Goal: Information Seeking & Learning: Learn about a topic

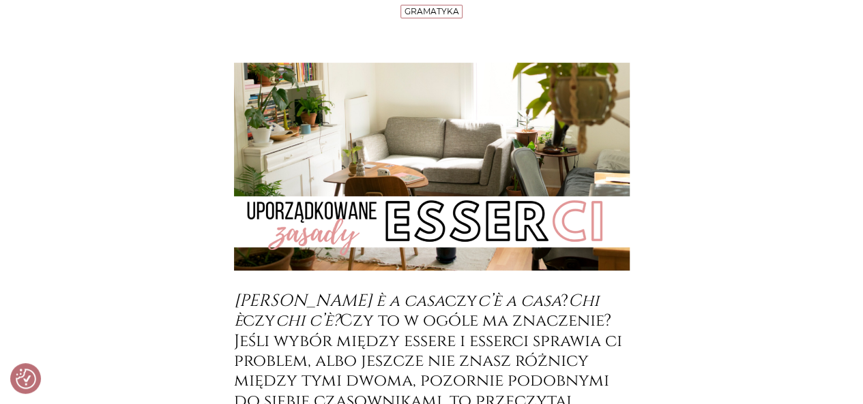
scroll to position [273, 0]
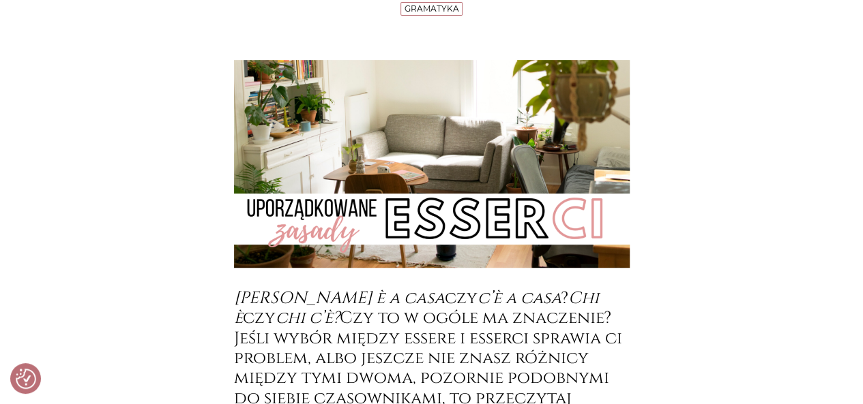
click at [327, 322] on h3 "[PERSON_NAME] è a casa czy c’è a casa ? Chi è czy chi c’è? Czy to w ogóle ma zn…" at bounding box center [432, 358] width 396 height 140
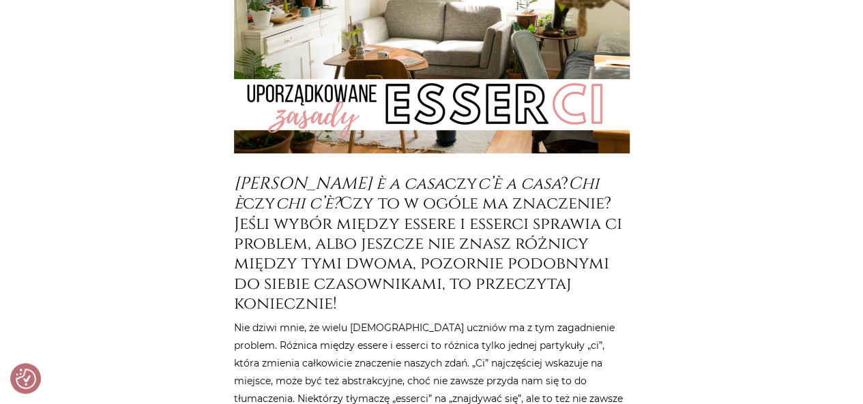
scroll to position [409, 0]
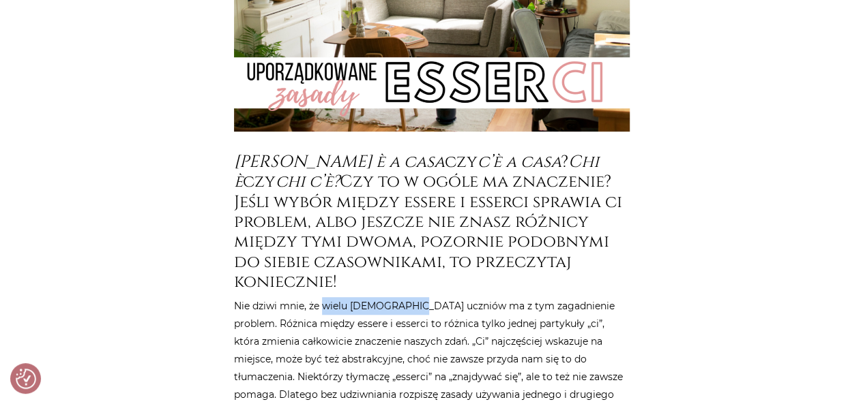
drag, startPoint x: 325, startPoint y: 306, endPoint x: 409, endPoint y: 302, distance: 84.7
click at [409, 302] on p "Nie dziwi mnie, że wielu [DEMOGRAPHIC_DATA] uczniów ma z tym zagadnienie proble…" at bounding box center [432, 368] width 396 height 142
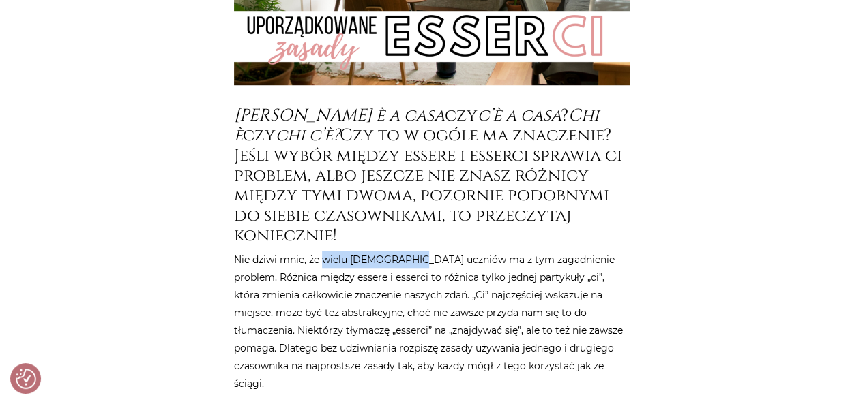
scroll to position [477, 0]
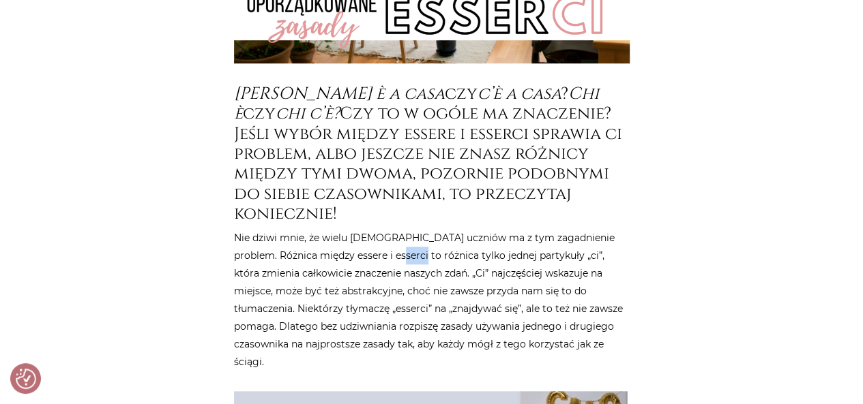
drag, startPoint x: 361, startPoint y: 250, endPoint x: 385, endPoint y: 252, distance: 23.9
click at [385, 252] on p "Nie dziwi mnie, że wielu [DEMOGRAPHIC_DATA] uczniów ma z tym zagadnienie proble…" at bounding box center [432, 300] width 396 height 142
drag, startPoint x: 325, startPoint y: 268, endPoint x: 376, endPoint y: 270, distance: 50.5
click at [376, 270] on p "Nie dziwi mnie, że wielu [DEMOGRAPHIC_DATA] uczniów ma z tym zagadnienie proble…" at bounding box center [432, 300] width 396 height 142
drag, startPoint x: 296, startPoint y: 293, endPoint x: 355, endPoint y: 293, distance: 59.3
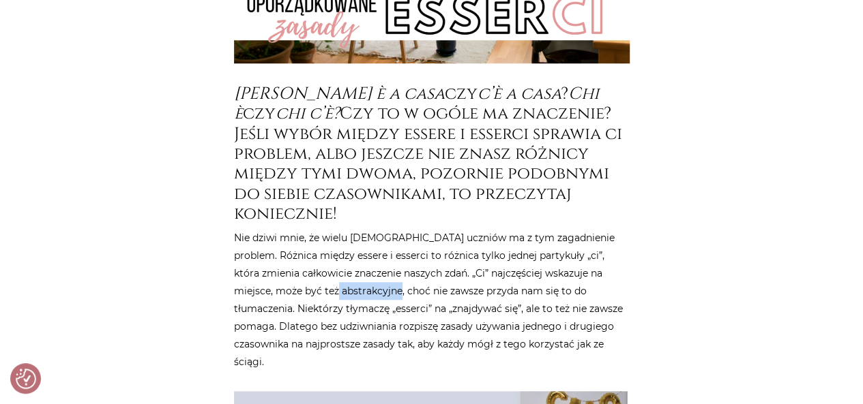
click at [355, 293] on p "Nie dziwi mnie, że wielu [DEMOGRAPHIC_DATA] uczniów ma z tym zagadnienie proble…" at bounding box center [432, 300] width 396 height 142
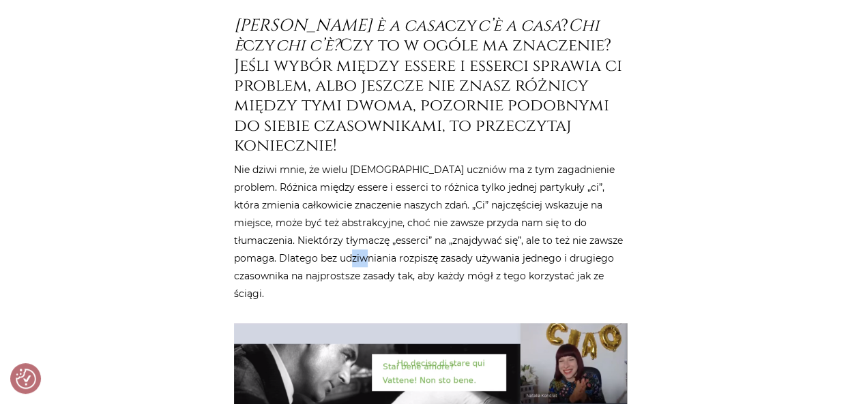
drag, startPoint x: 295, startPoint y: 260, endPoint x: 310, endPoint y: 260, distance: 14.3
click at [310, 260] on p "Nie dziwi mnie, że wielu [DEMOGRAPHIC_DATA] uczniów ma z tym zagadnienie proble…" at bounding box center [432, 232] width 396 height 142
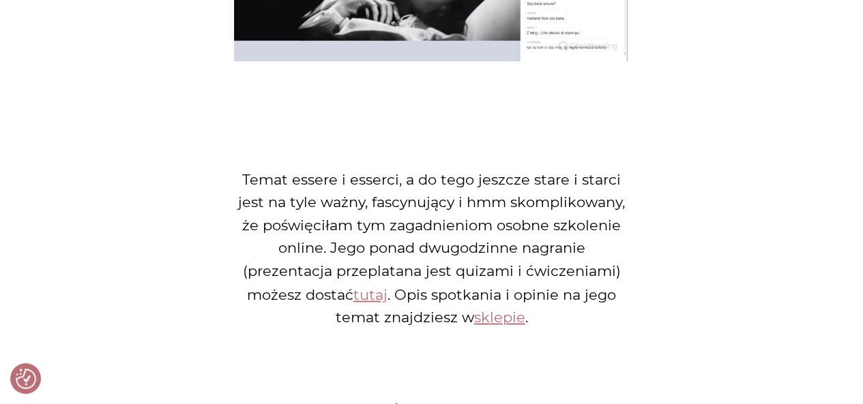
scroll to position [1023, 0]
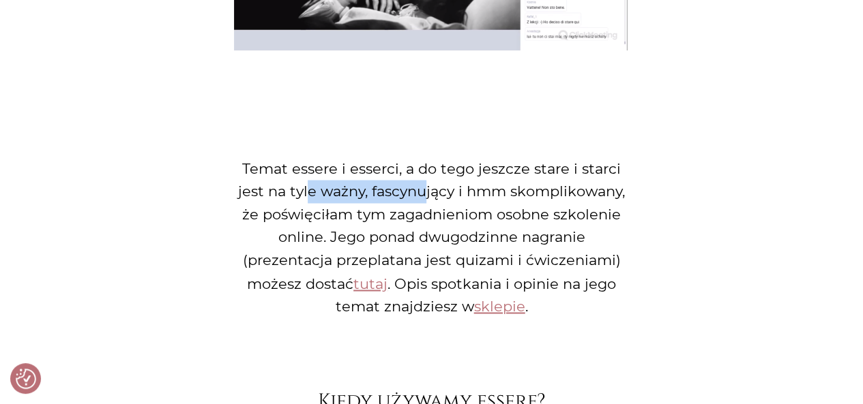
drag, startPoint x: 309, startPoint y: 173, endPoint x: 421, endPoint y: 167, distance: 112.7
click at [421, 167] on p "Temat essere i esserci, a do tego jeszcze stare i starci jest na tyle ważny, fa…" at bounding box center [432, 238] width 396 height 160
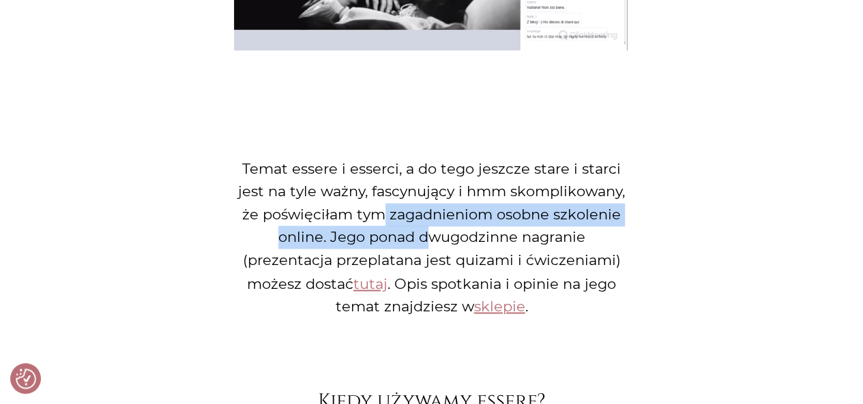
drag, startPoint x: 381, startPoint y: 191, endPoint x: 424, endPoint y: 214, distance: 49.4
click at [424, 214] on p "Temat essere i esserci, a do tego jeszcze stare i starci jest na tyle ważny, fa…" at bounding box center [432, 238] width 396 height 160
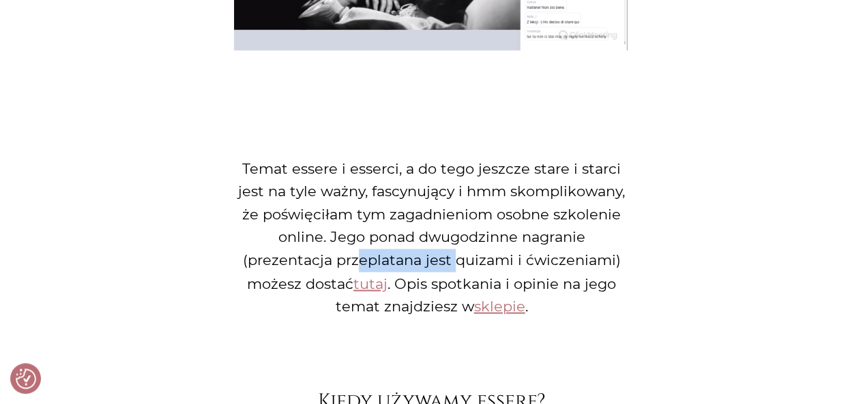
drag, startPoint x: 356, startPoint y: 241, endPoint x: 459, endPoint y: 231, distance: 103.5
click at [459, 231] on p "Temat essere i esserci, a do tego jeszcze stare i starci jest na tyle ważny, fa…" at bounding box center [432, 238] width 396 height 160
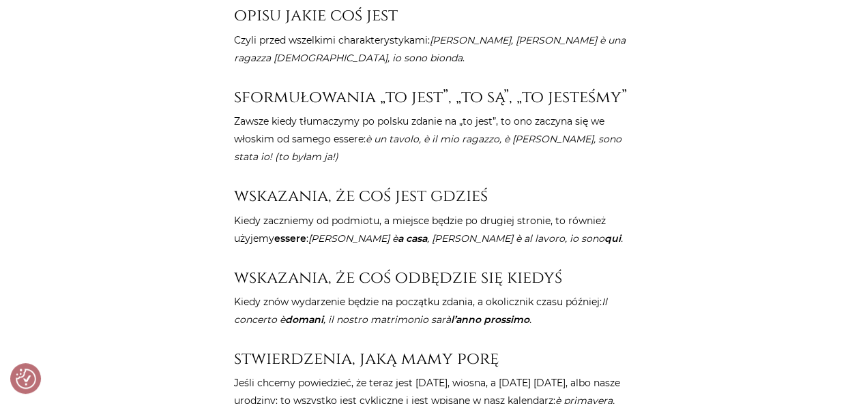
scroll to position [1500, 0]
